Goal: Task Accomplishment & Management: Manage account settings

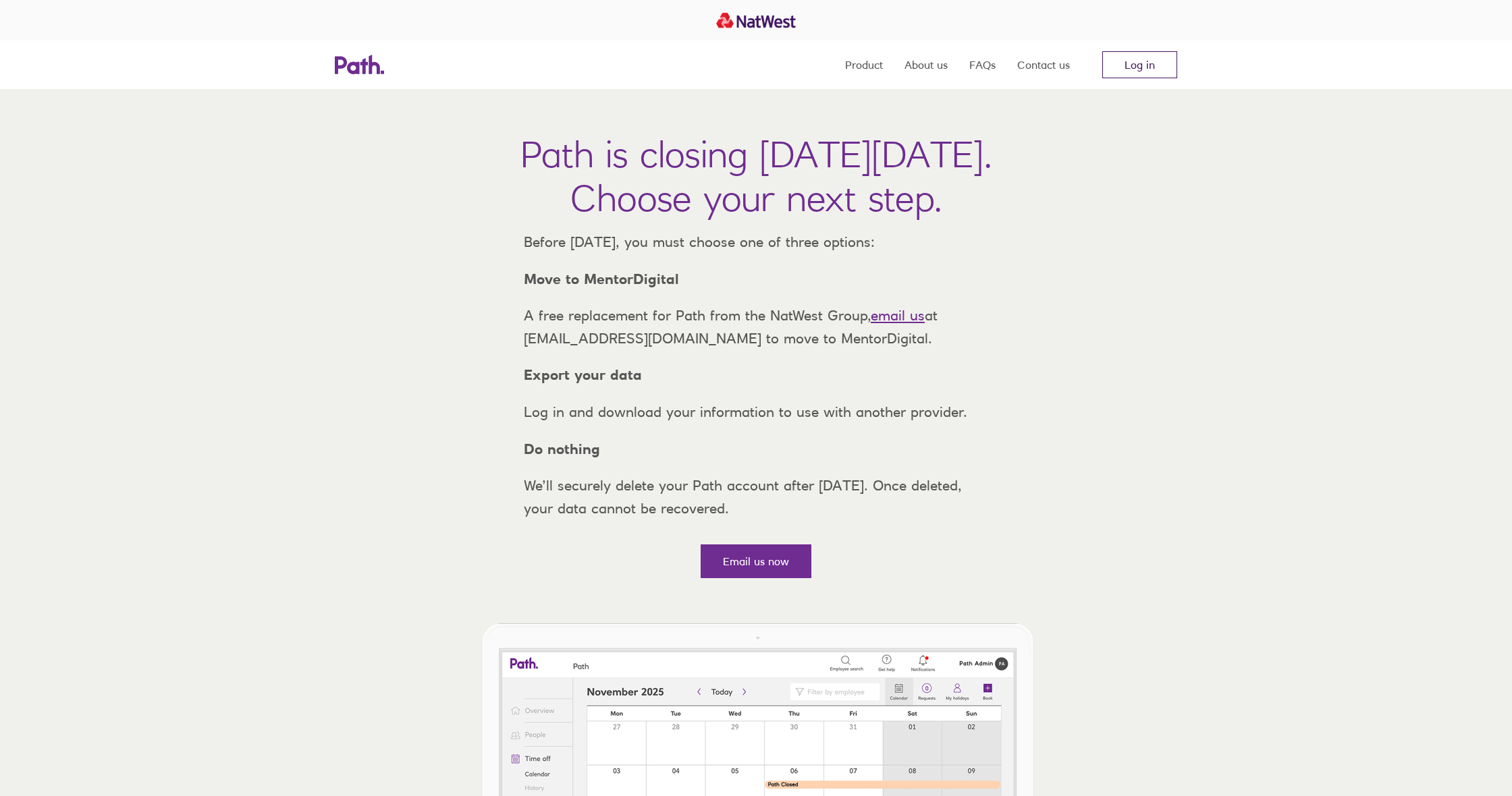
click at [1127, 72] on link "Log in" at bounding box center [1139, 65] width 75 height 27
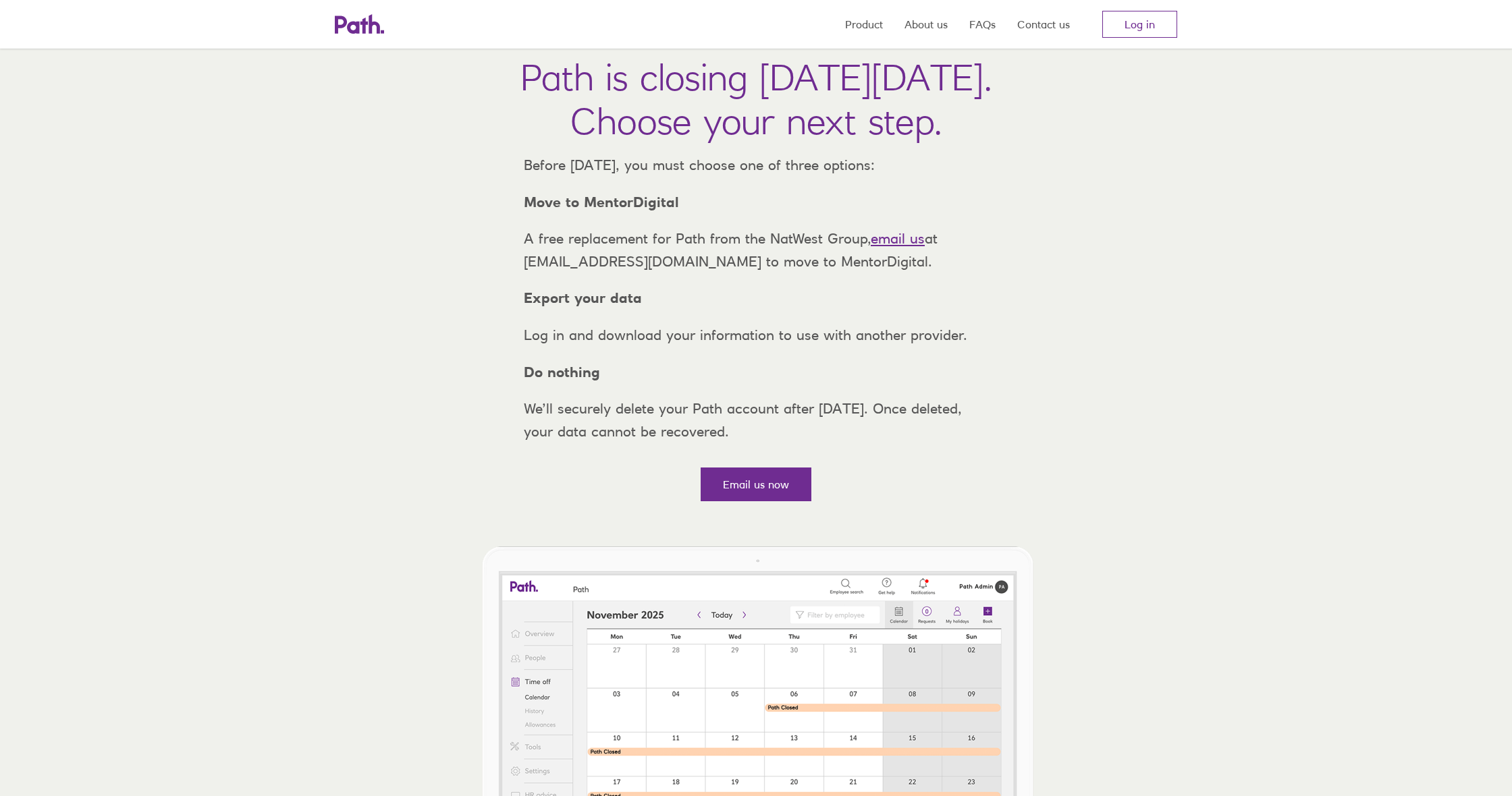
scroll to position [78, 0]
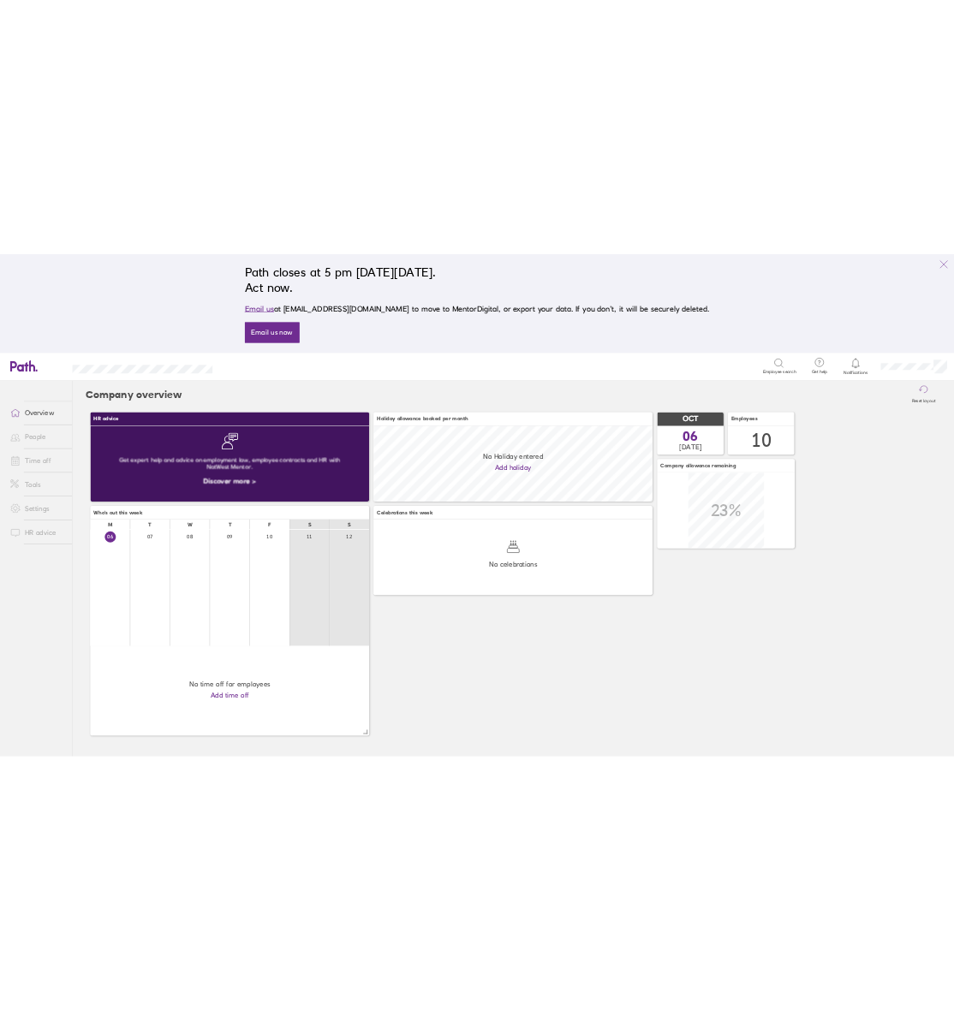
scroll to position [152, 561]
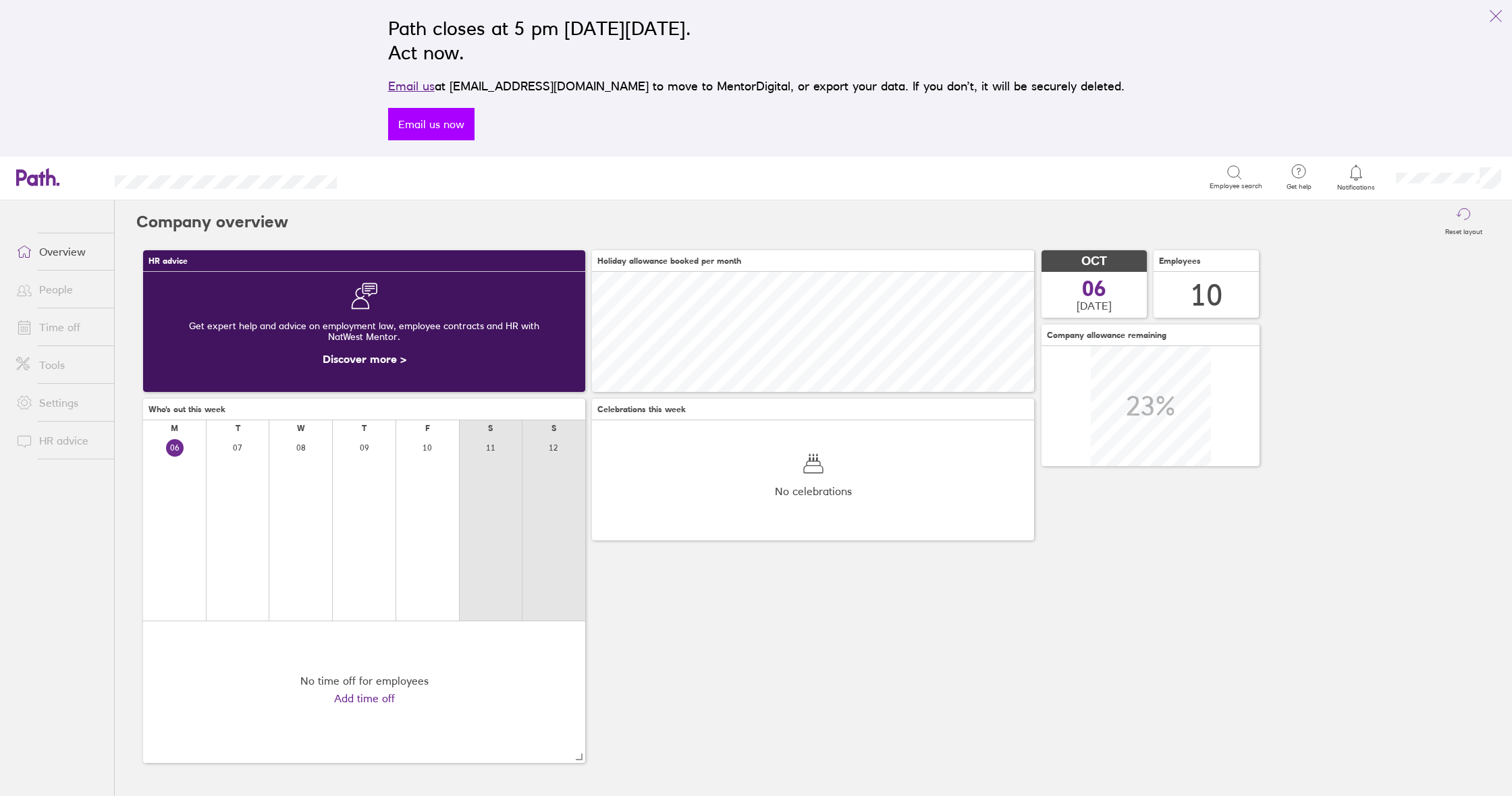
click at [475, 131] on link "Email us now" at bounding box center [431, 124] width 87 height 32
click at [40, 287] on link "People" at bounding box center [60, 289] width 109 height 27
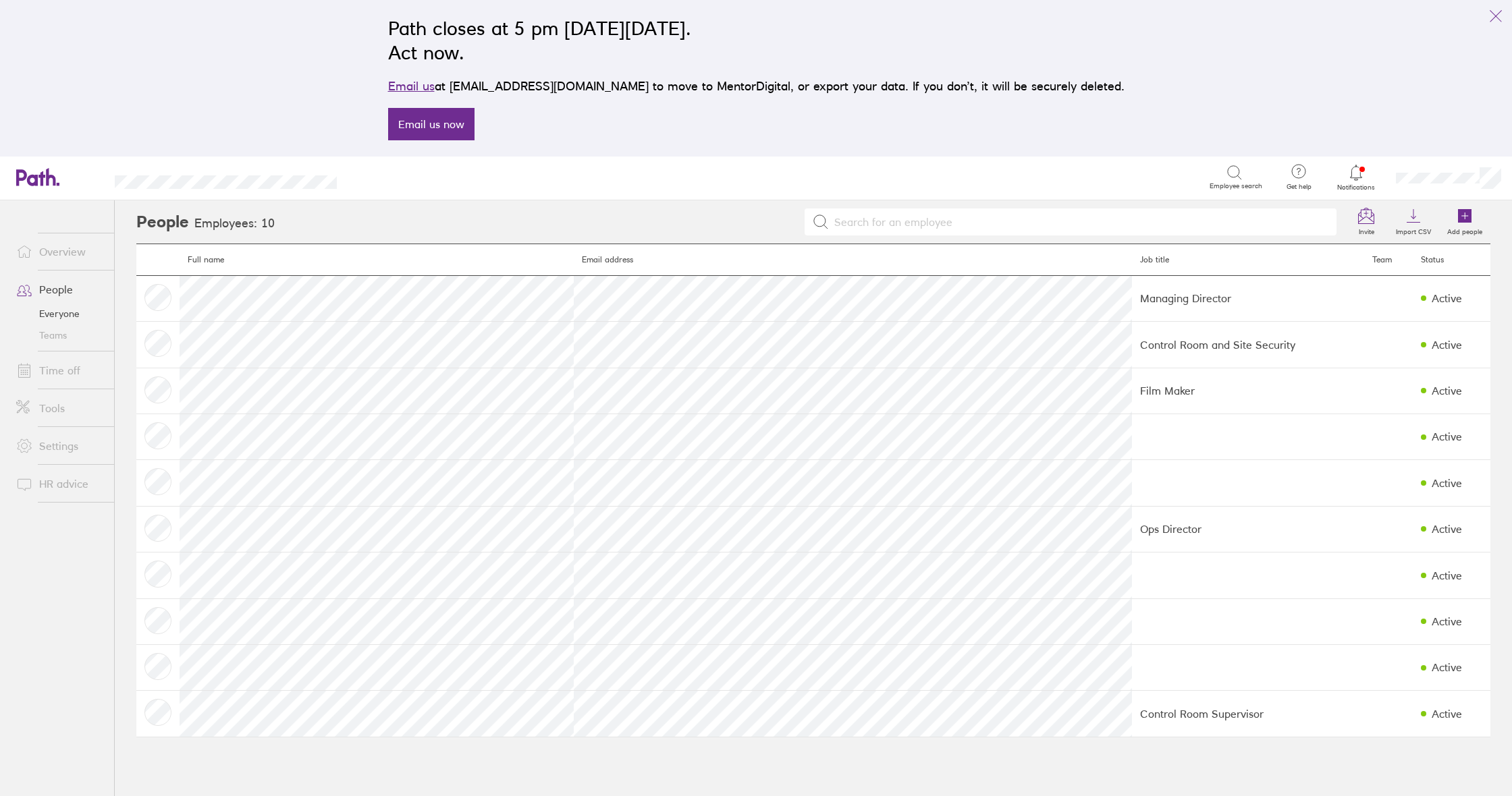
click at [55, 368] on link "Time off" at bounding box center [60, 370] width 109 height 27
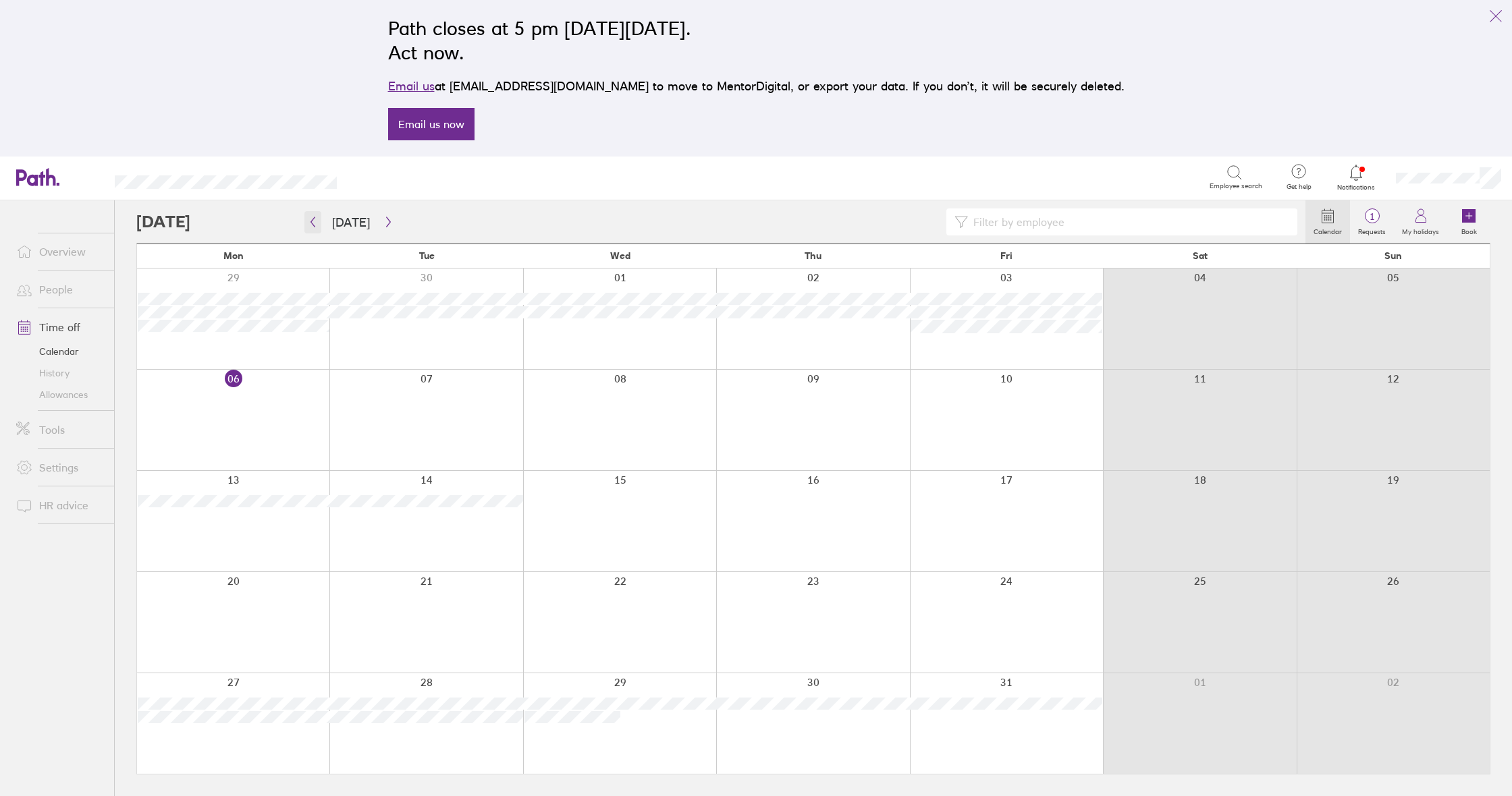
click at [307, 216] on button "button" at bounding box center [312, 222] width 17 height 22
